Goal: Check status: Check status

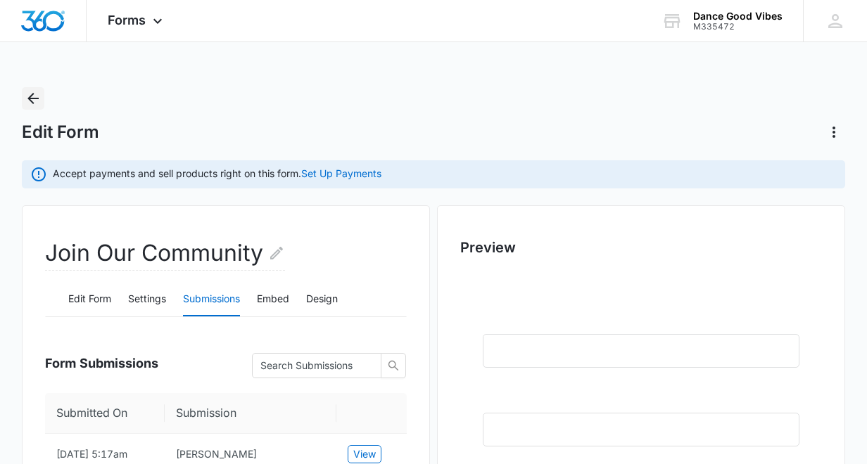
click at [37, 101] on icon "Back" at bounding box center [33, 98] width 17 height 17
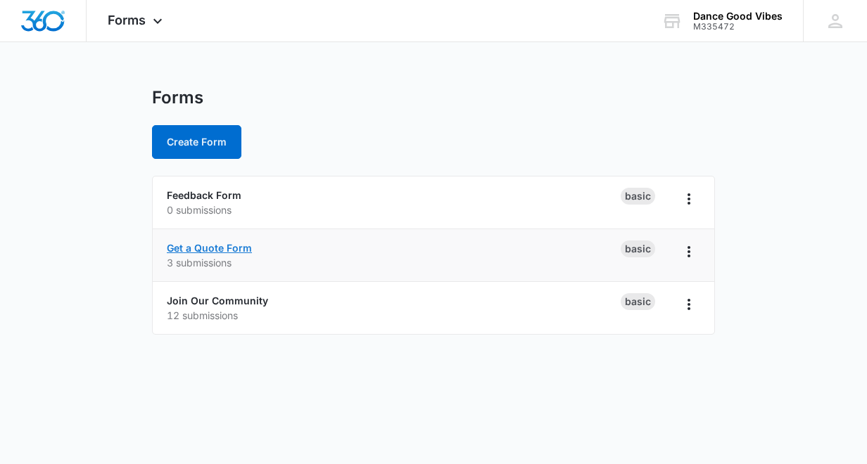
click at [208, 248] on link "Get a Quote Form" at bounding box center [209, 248] width 85 height 12
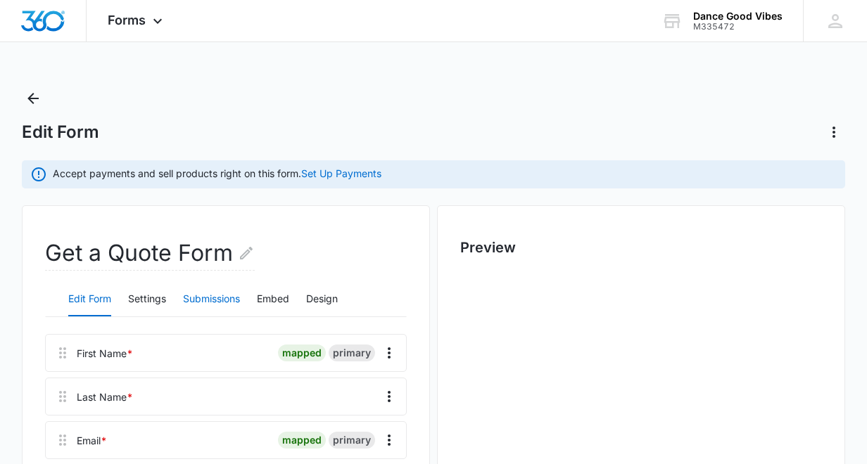
click at [208, 297] on button "Submissions" at bounding box center [211, 300] width 57 height 34
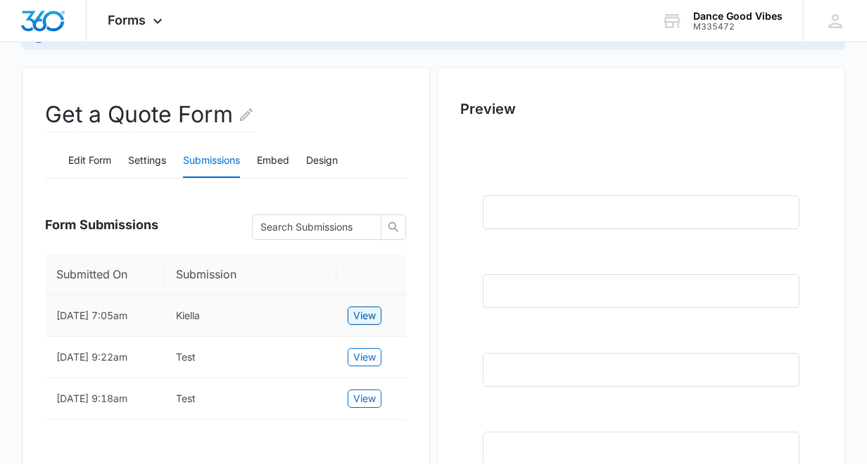
click at [368, 314] on span "View" at bounding box center [364, 315] width 23 height 15
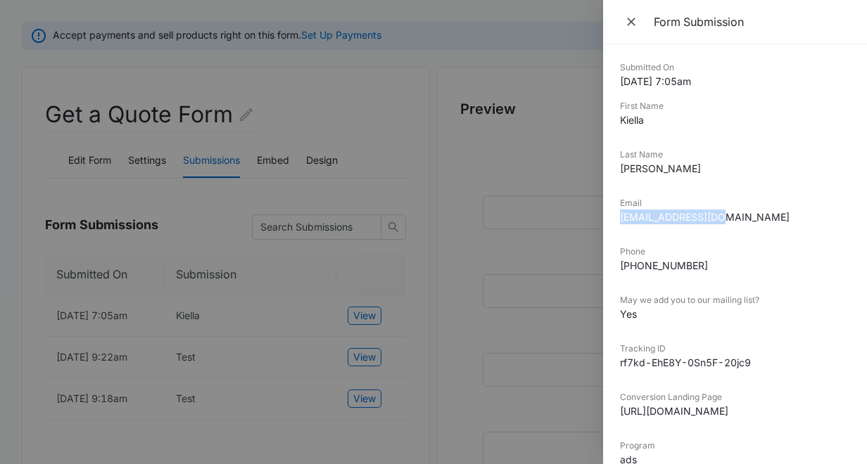
drag, startPoint x: 717, startPoint y: 215, endPoint x: 620, endPoint y: 217, distance: 97.8
click at [620, 217] on dd "[EMAIL_ADDRESS][DOMAIN_NAME]" at bounding box center [735, 217] width 230 height 15
copy dd "[EMAIL_ADDRESS][DOMAIN_NAME]"
click at [631, 25] on icon "Close" at bounding box center [631, 22] width 14 height 14
